Goal: Find contact information: Find contact information

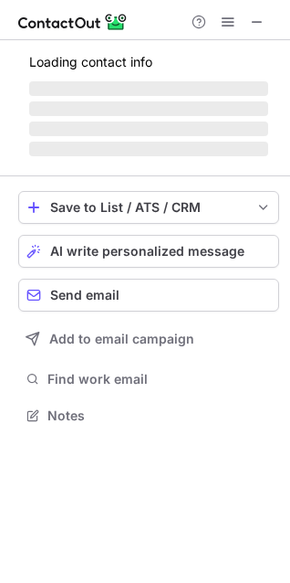
scroll to position [443, 290]
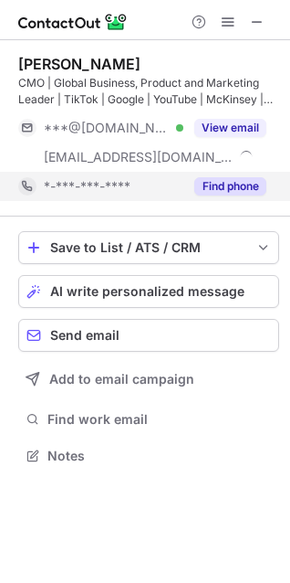
click at [232, 189] on button "Find phone" at bounding box center [230, 186] width 72 height 18
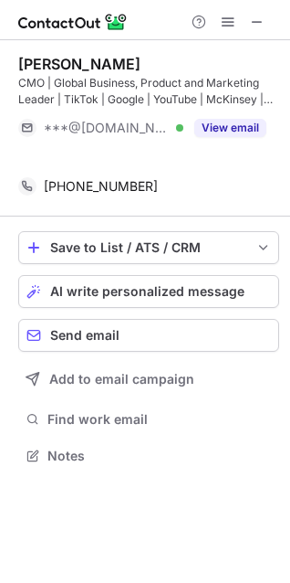
scroll to position [414, 290]
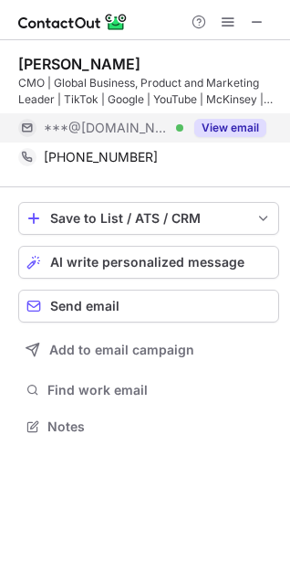
click at [215, 132] on button "View email" at bounding box center [230, 128] width 72 height 18
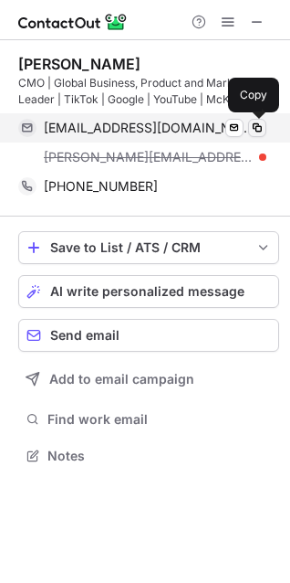
click at [252, 131] on span at bounding box center [257, 128] width 15 height 15
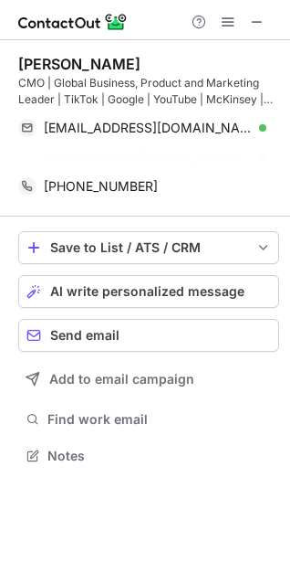
scroll to position [414, 290]
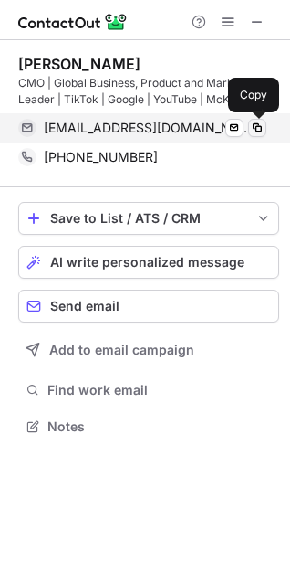
click at [253, 130] on span at bounding box center [257, 128] width 15 height 15
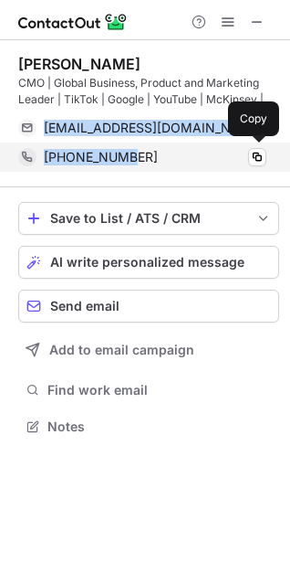
drag, startPoint x: 41, startPoint y: 115, endPoint x: 127, endPoint y: 161, distance: 97.2
click at [127, 161] on div "[PERSON_NAME] CMO | Global Business, Product and Marketing Leader | TikTok | Go…" at bounding box center [148, 113] width 261 height 117
copy div "[EMAIL_ADDRESS][DOMAIN_NAME] Verified Send email Copy [PHONE_NUMBER]"
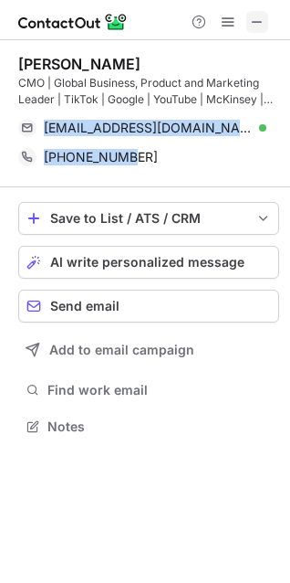
click at [261, 21] on span at bounding box center [257, 22] width 15 height 15
